Goal: Task Accomplishment & Management: Use online tool/utility

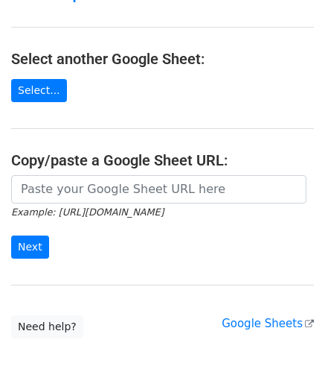
scroll to position [136, 0]
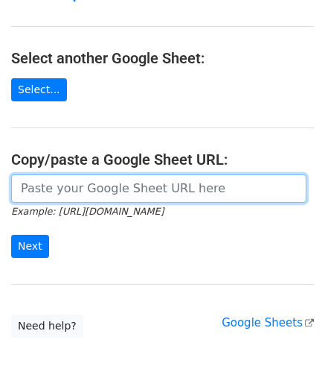
click at [130, 191] on input "url" at bounding box center [159, 188] width 296 height 28
paste input "[URL][DOMAIN_NAME]"
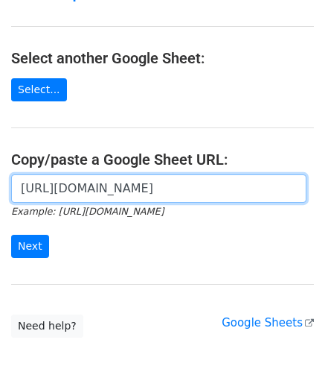
scroll to position [0, 323]
type input "[URL][DOMAIN_NAME]"
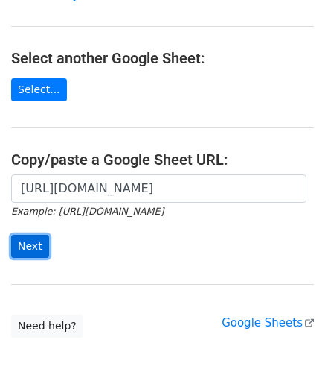
scroll to position [0, 0]
click at [18, 248] on input "Next" at bounding box center [30, 246] width 38 height 23
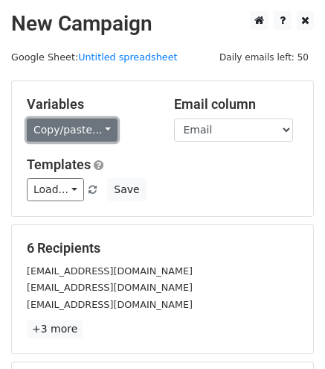
click at [73, 130] on link "Copy/paste..." at bounding box center [72, 129] width 91 height 23
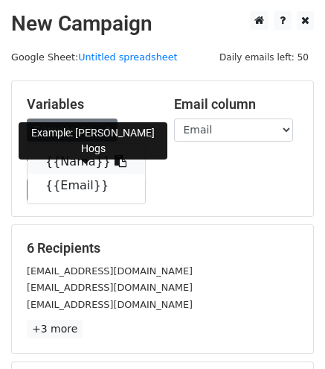
click at [83, 152] on link "{{Nama}}" at bounding box center [87, 162] width 118 height 24
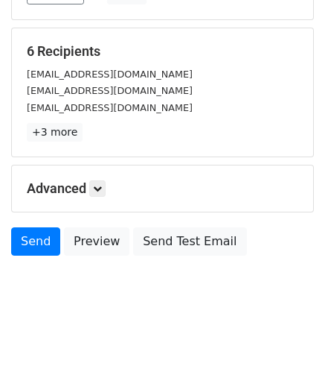
scroll to position [207, 0]
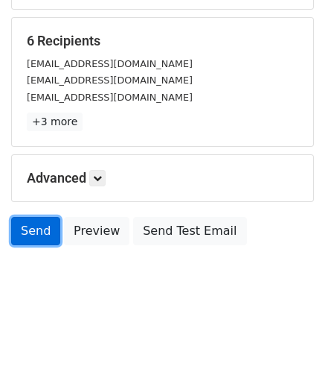
click at [48, 227] on link "Send" at bounding box center [35, 231] width 49 height 28
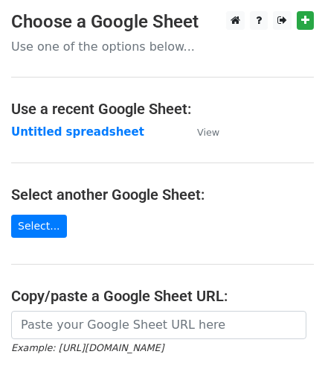
scroll to position [91, 0]
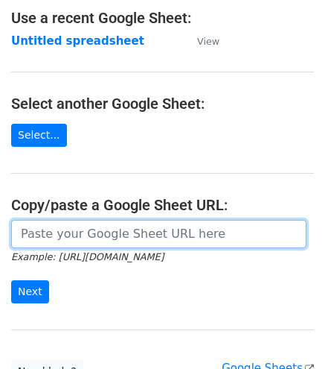
click at [192, 242] on input "url" at bounding box center [159, 234] width 296 height 28
paste input "https://docs.google.com/spreadsheets/d/1uQvir3vgDKcI_c-vr8g6ndcGLyR4koZdyWYYpDK…"
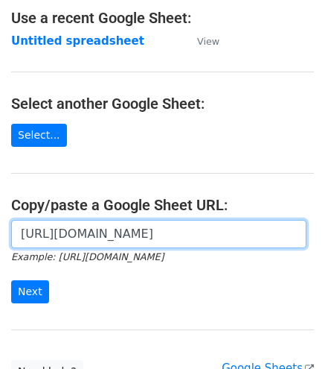
scroll to position [0, 323]
type input "https://docs.google.com/spreadsheets/d/1uQvir3vgDKcI_c-vr8g6ndcGLyR4koZdyWYYpDK…"
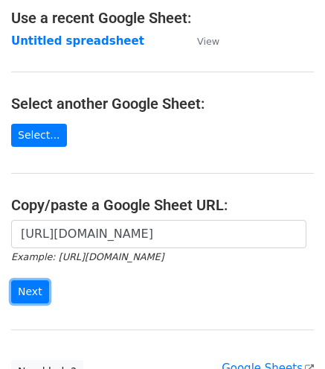
scroll to position [0, 0]
click at [37, 280] on input "Next" at bounding box center [30, 291] width 38 height 23
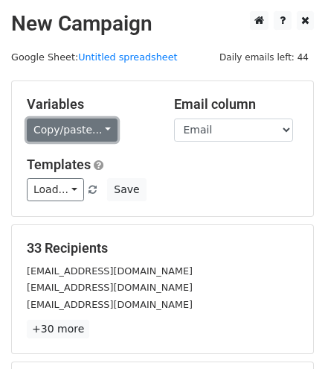
click at [83, 123] on link "Copy/paste..." at bounding box center [72, 129] width 91 height 23
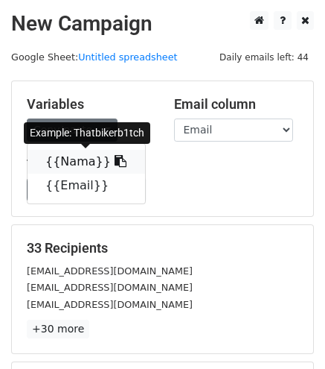
click at [83, 155] on link "{{Nama}}" at bounding box center [87, 162] width 118 height 24
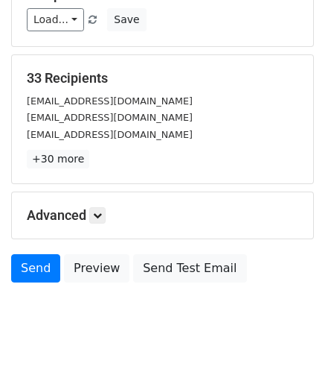
scroll to position [207, 0]
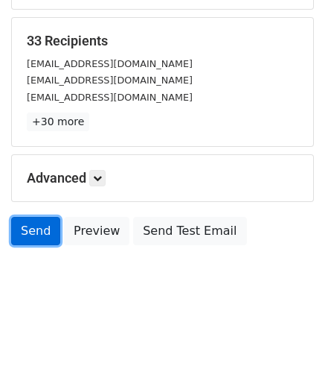
click at [39, 217] on link "Send" at bounding box center [35, 231] width 49 height 28
